Goal: Task Accomplishment & Management: Use online tool/utility

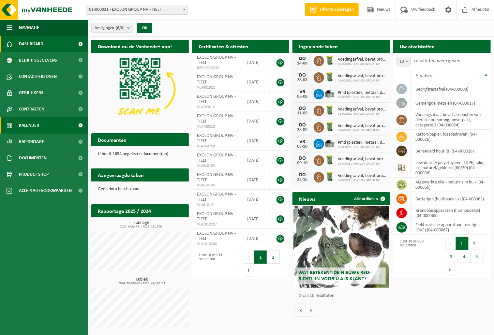
click at [49, 127] on link "Kalender" at bounding box center [44, 125] width 88 height 16
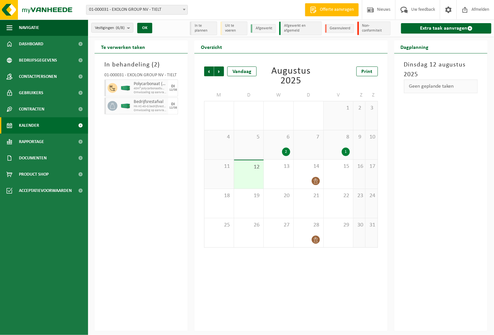
click at [48, 124] on link "Kalender" at bounding box center [44, 125] width 88 height 16
click at [429, 28] on link "Extra taak aanvragen" at bounding box center [446, 28] width 90 height 10
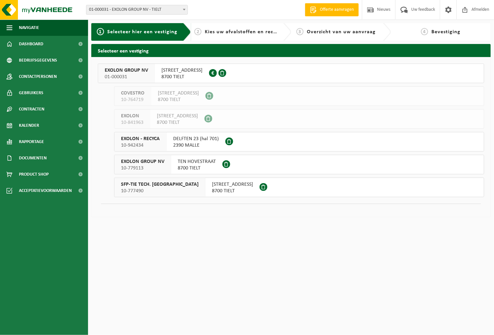
click at [127, 73] on span "EXOLON GROUP NV" at bounding box center [126, 70] width 43 height 7
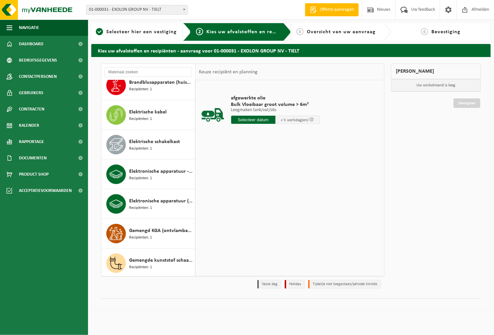
scroll to position [326, 0]
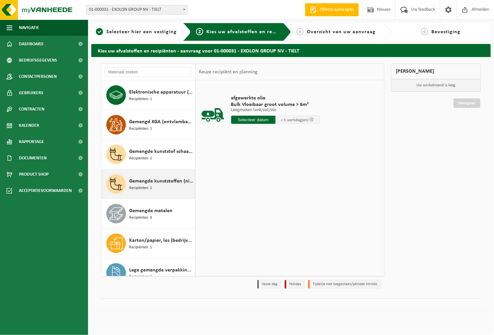
click at [145, 178] on span "Gemengde kunststoffen (niet-recycleerbaar), exclusief PVC" at bounding box center [161, 181] width 64 height 8
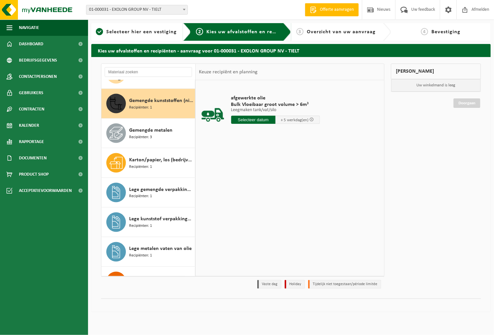
scroll to position [416, 0]
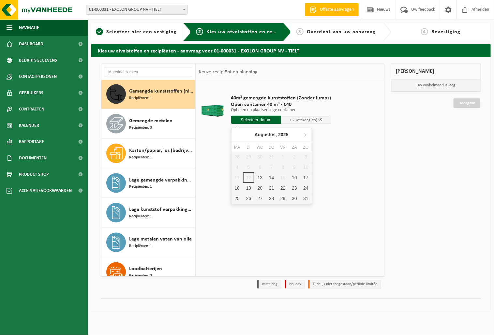
click at [254, 117] on input "text" at bounding box center [256, 120] width 50 height 8
click at [262, 173] on div "13" at bounding box center [259, 177] width 11 height 10
type input "Van 2025-08-13"
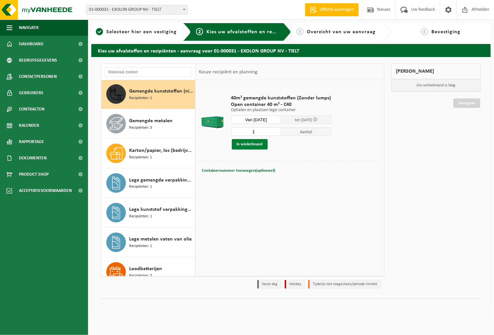
click at [248, 144] on button "In winkelmand" at bounding box center [250, 144] width 36 height 10
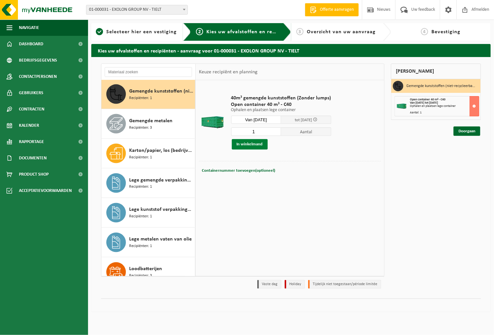
click at [252, 145] on button "In winkelmand" at bounding box center [250, 144] width 36 height 10
click at [460, 132] on link "Doorgaan" at bounding box center [466, 130] width 27 height 9
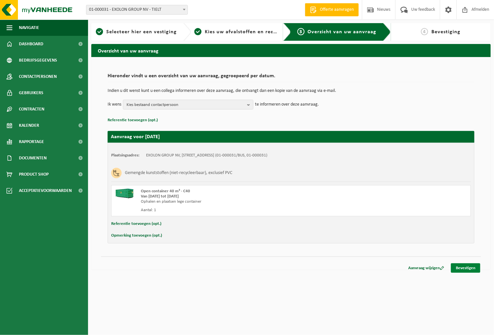
click at [472, 266] on link "Bevestigen" at bounding box center [465, 267] width 29 height 9
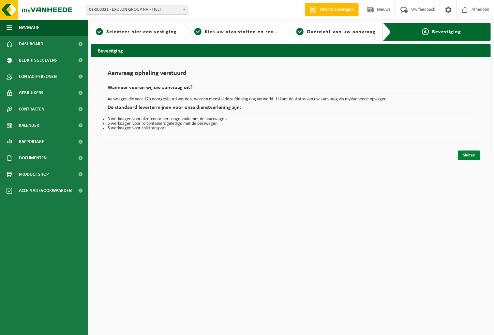
click at [472, 155] on link "Sluiten" at bounding box center [469, 155] width 22 height 9
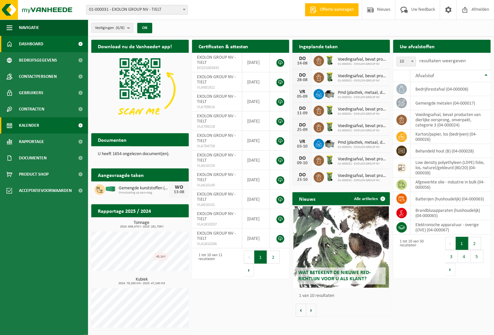
click at [43, 125] on link "Kalender" at bounding box center [44, 125] width 88 height 16
